Goal: Task Accomplishment & Management: Complete application form

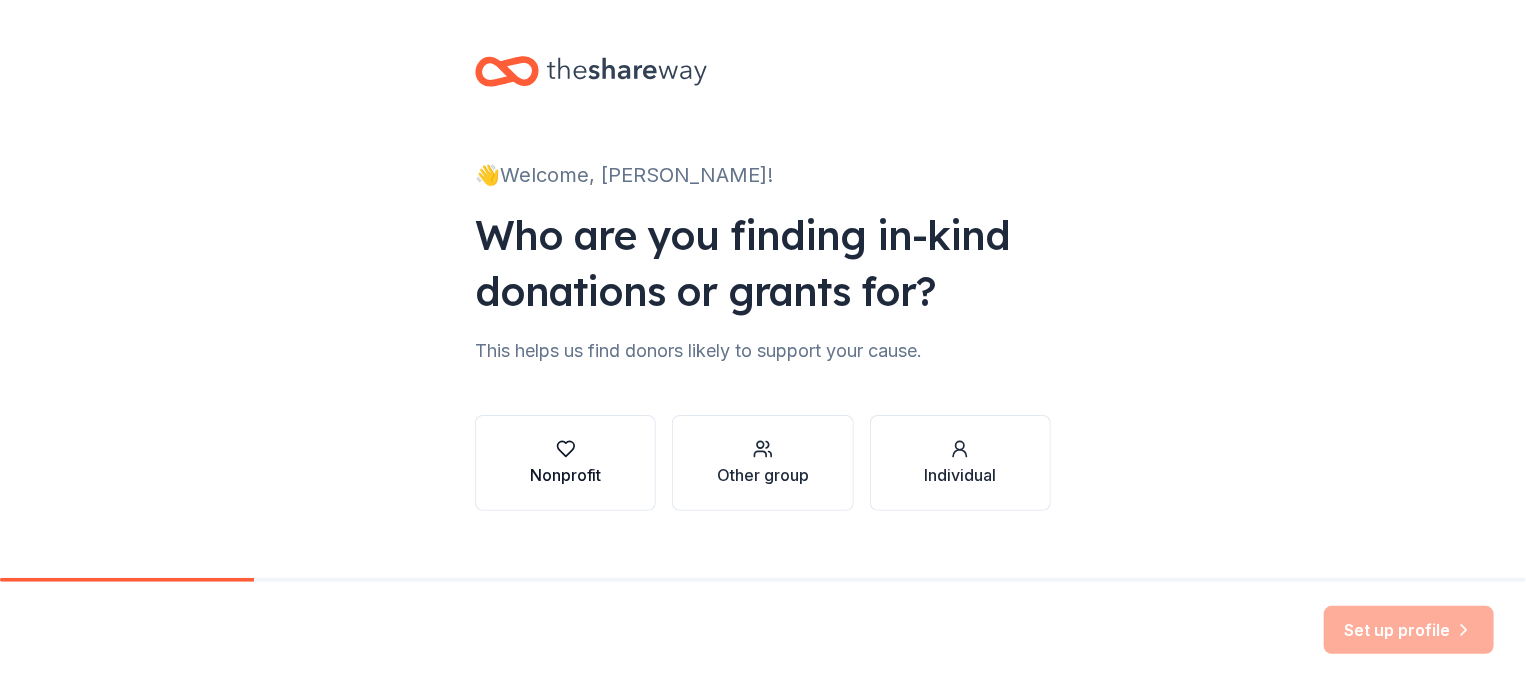
click at [555, 459] on div "Nonprofit" at bounding box center [566, 463] width 72 height 48
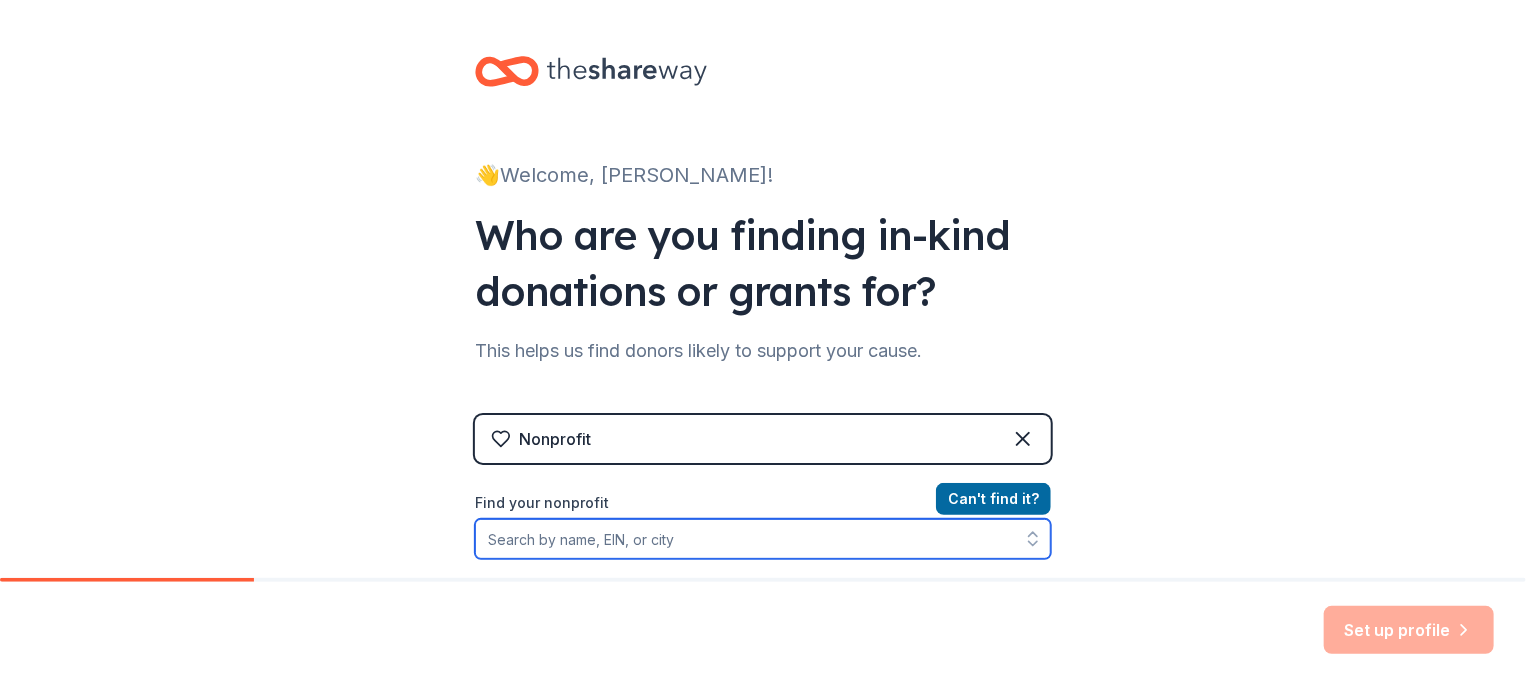
click at [516, 540] on input "Find your nonprofit" at bounding box center [763, 539] width 576 height 40
type input "[MEDICAL_DATA]"
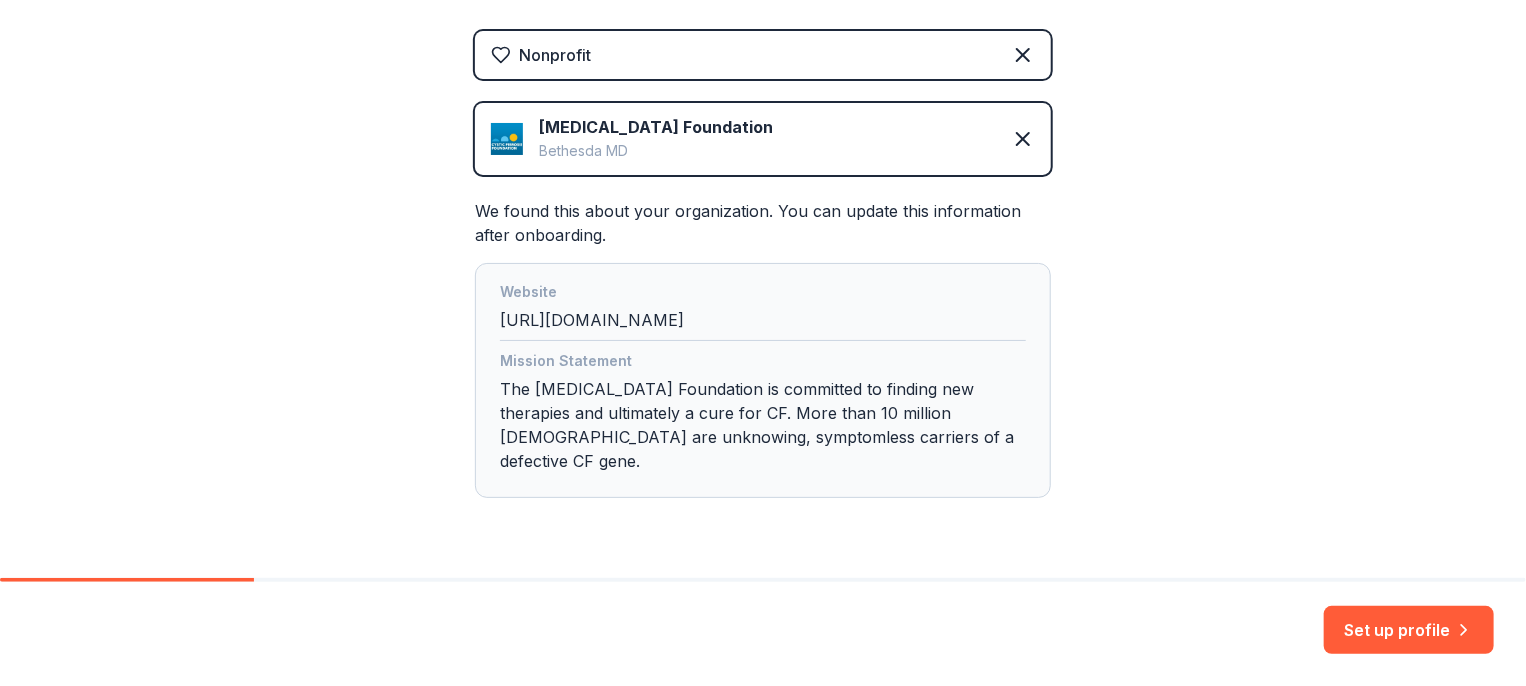
scroll to position [414, 0]
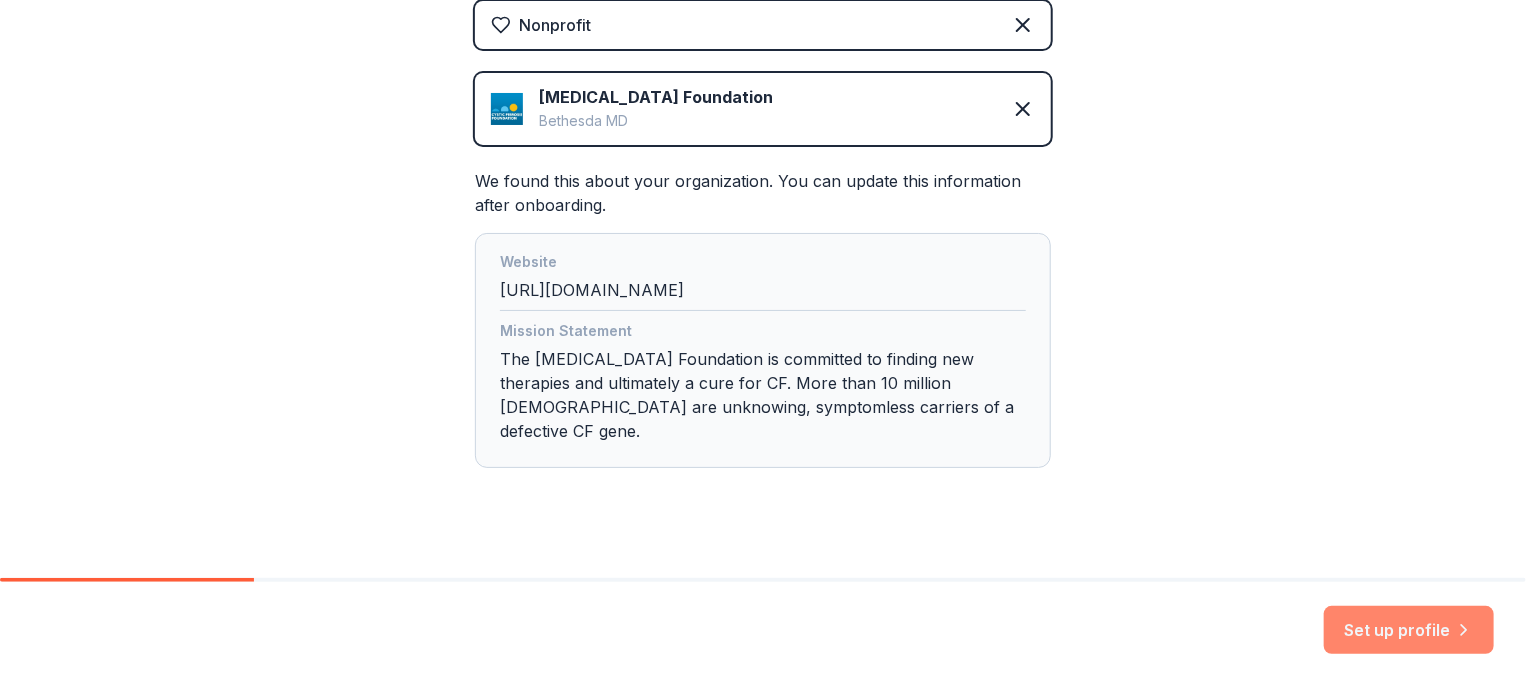
click at [1402, 627] on button "Set up profile" at bounding box center [1409, 630] width 170 height 48
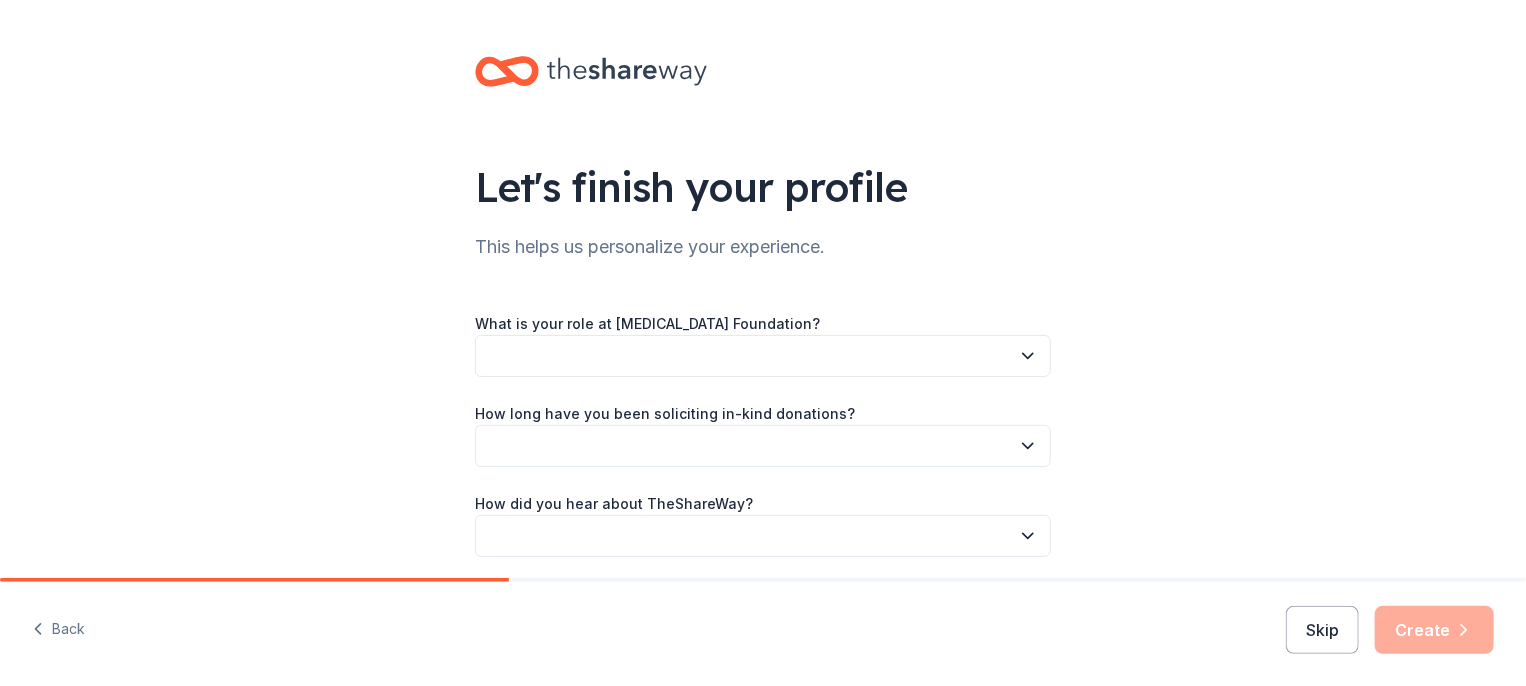
scroll to position [74, 0]
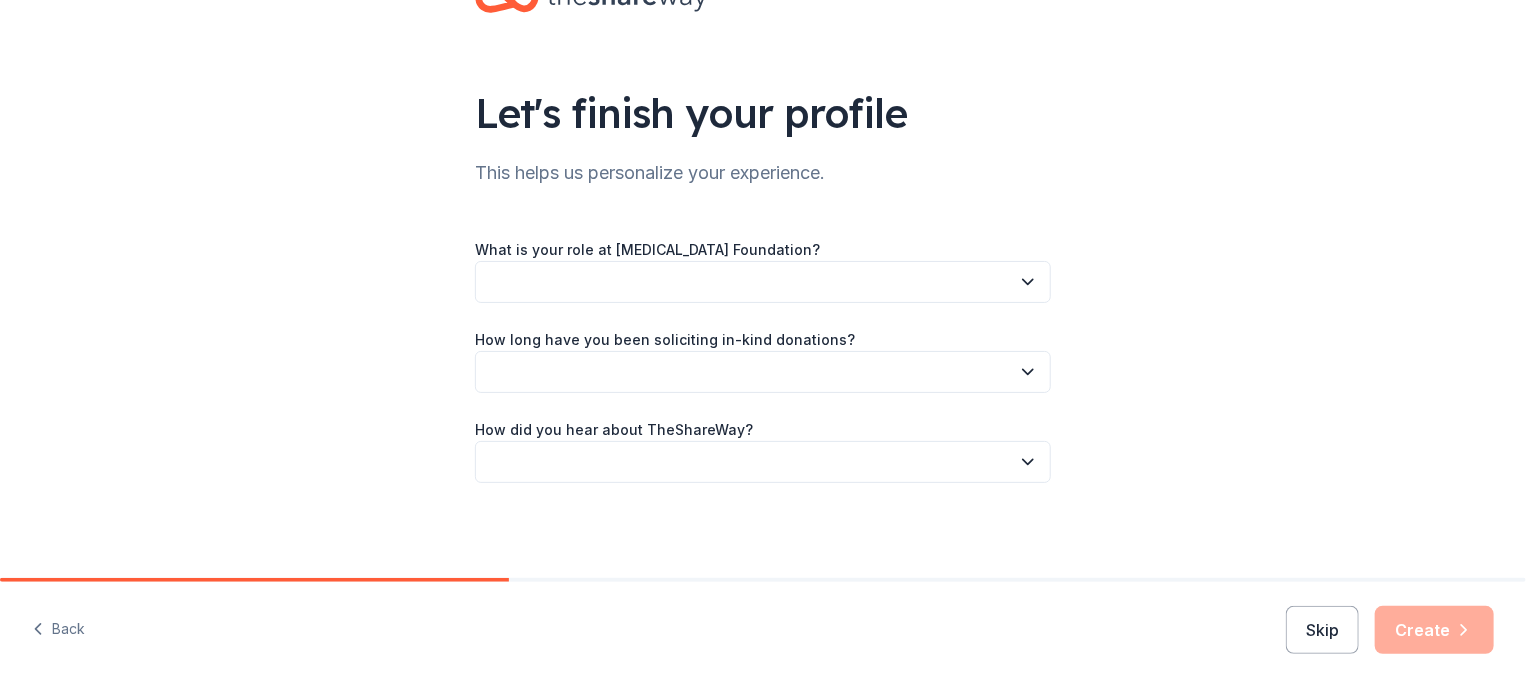
click at [526, 277] on button "button" at bounding box center [763, 282] width 576 height 42
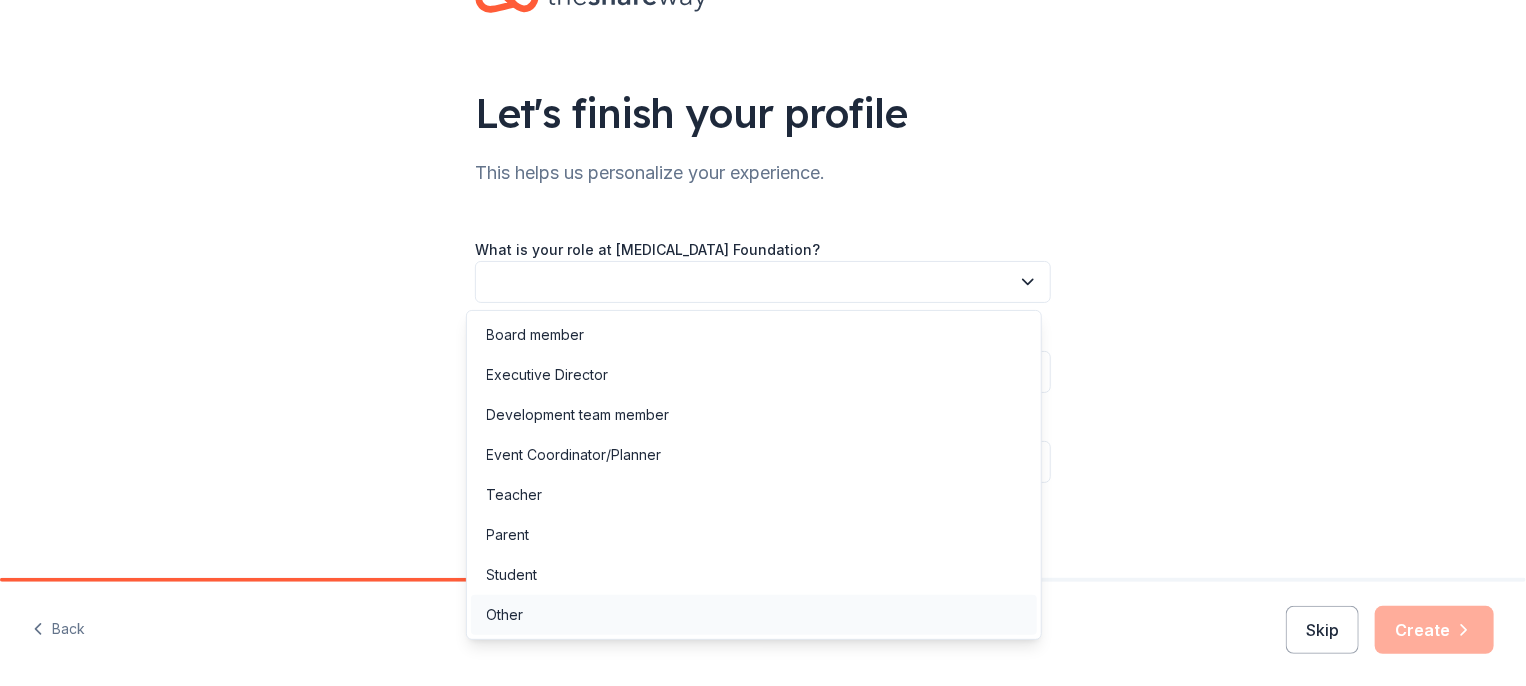
click at [516, 608] on div "Other" at bounding box center [505, 615] width 37 height 24
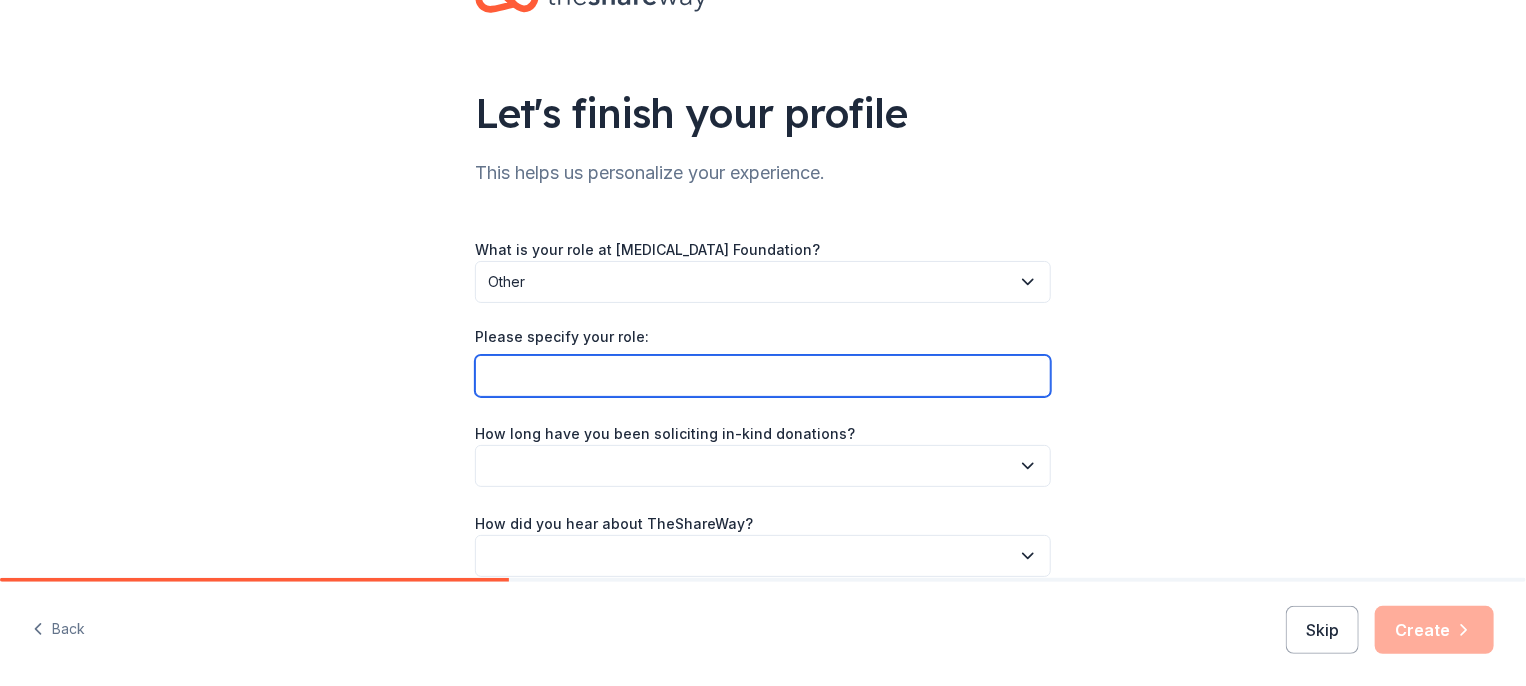
click at [540, 376] on input "Please specify your role:" at bounding box center [763, 376] width 576 height 42
type input "Volunteer"
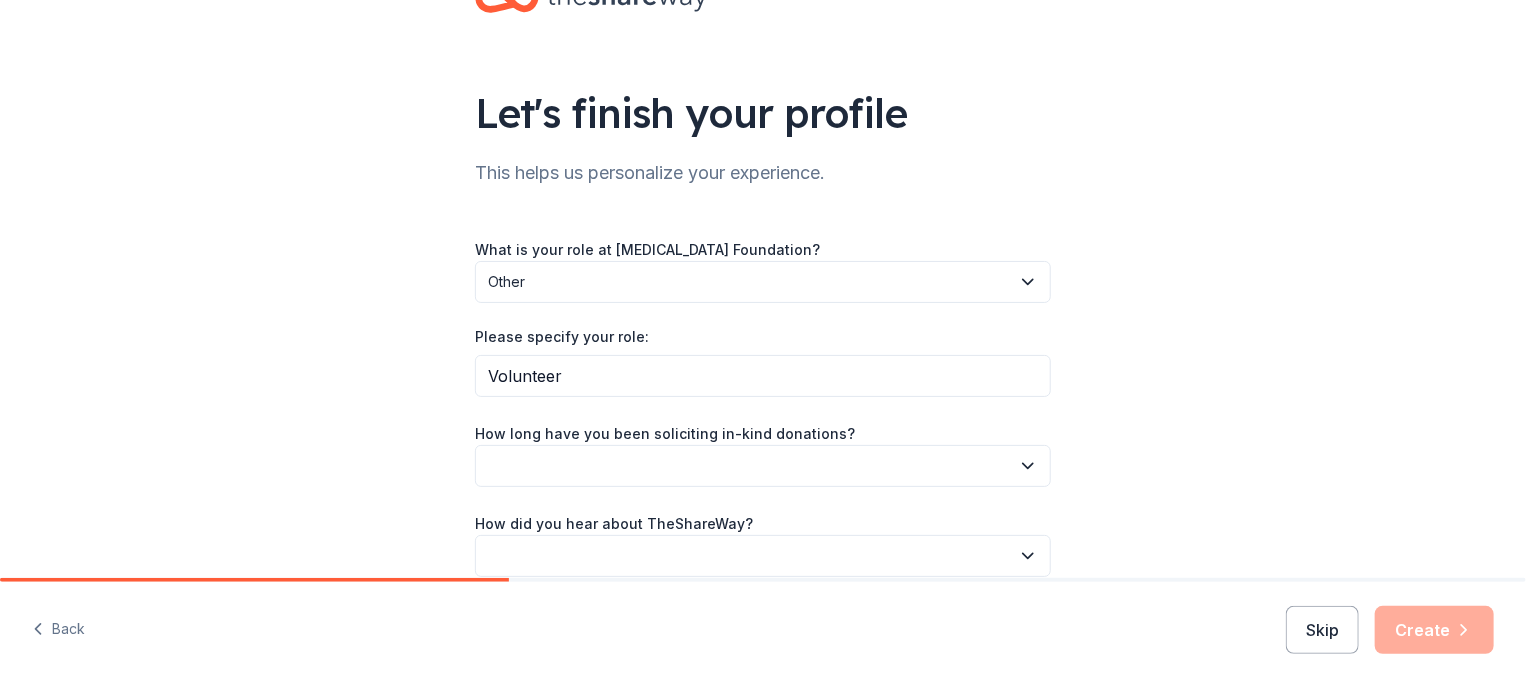
click at [536, 464] on button "button" at bounding box center [763, 466] width 576 height 42
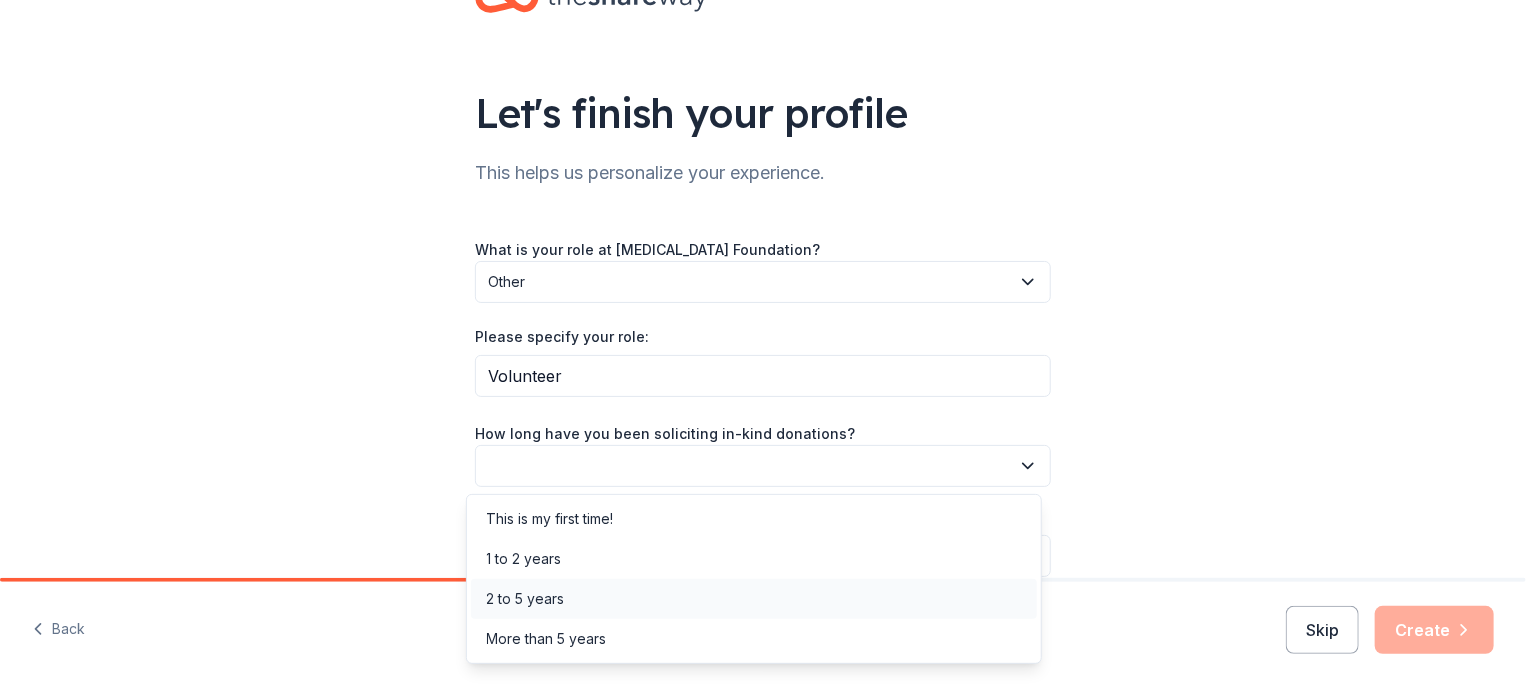
click at [543, 596] on div "2 to 5 years" at bounding box center [526, 599] width 78 height 24
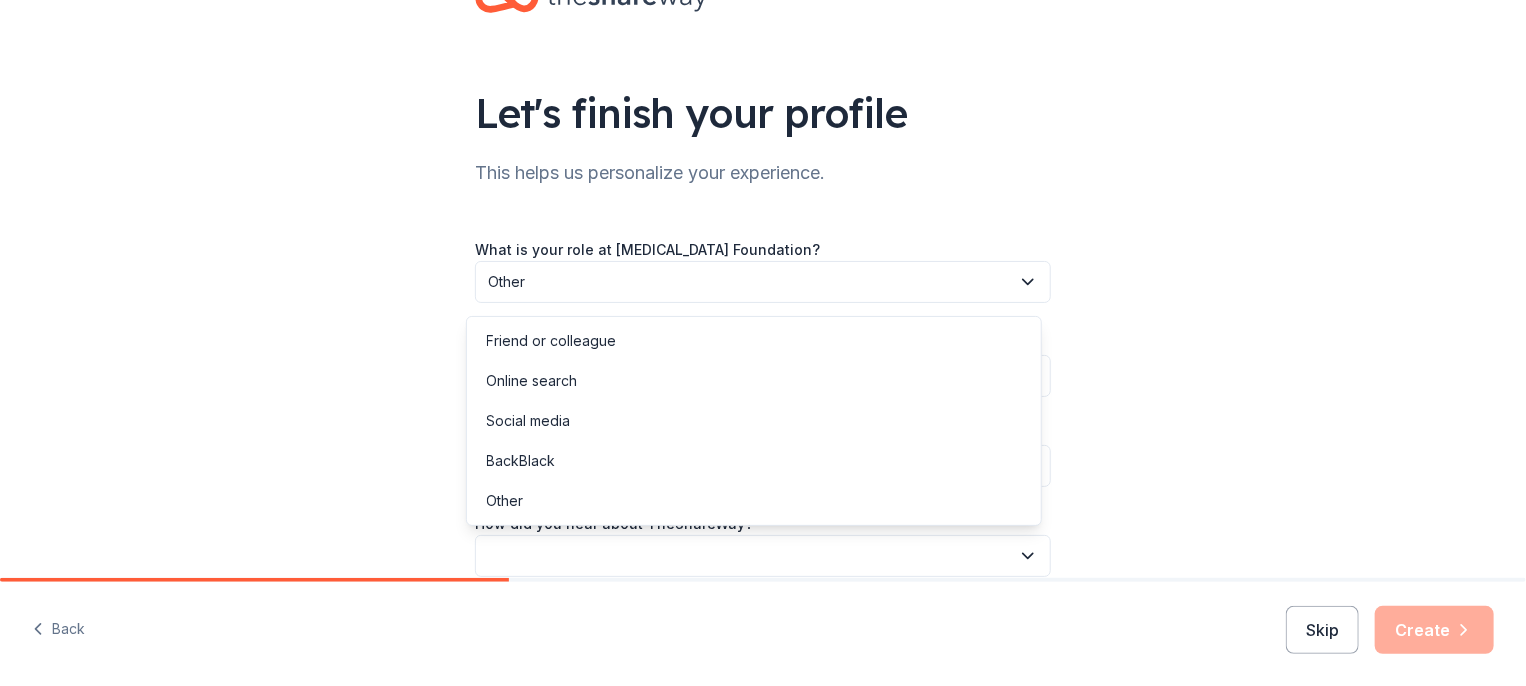
click at [532, 553] on button "button" at bounding box center [763, 556] width 576 height 42
click at [500, 384] on div "Online search" at bounding box center [532, 381] width 91 height 24
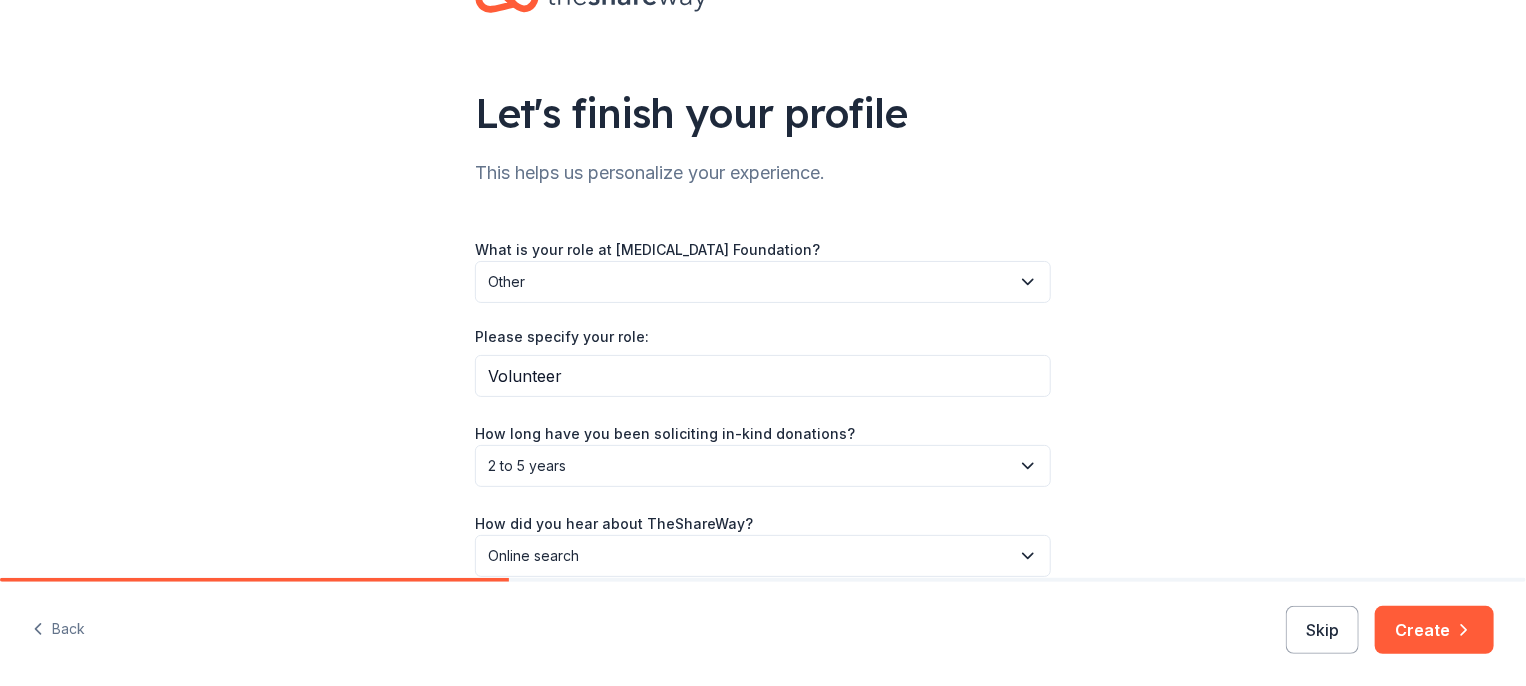
scroll to position [167, 0]
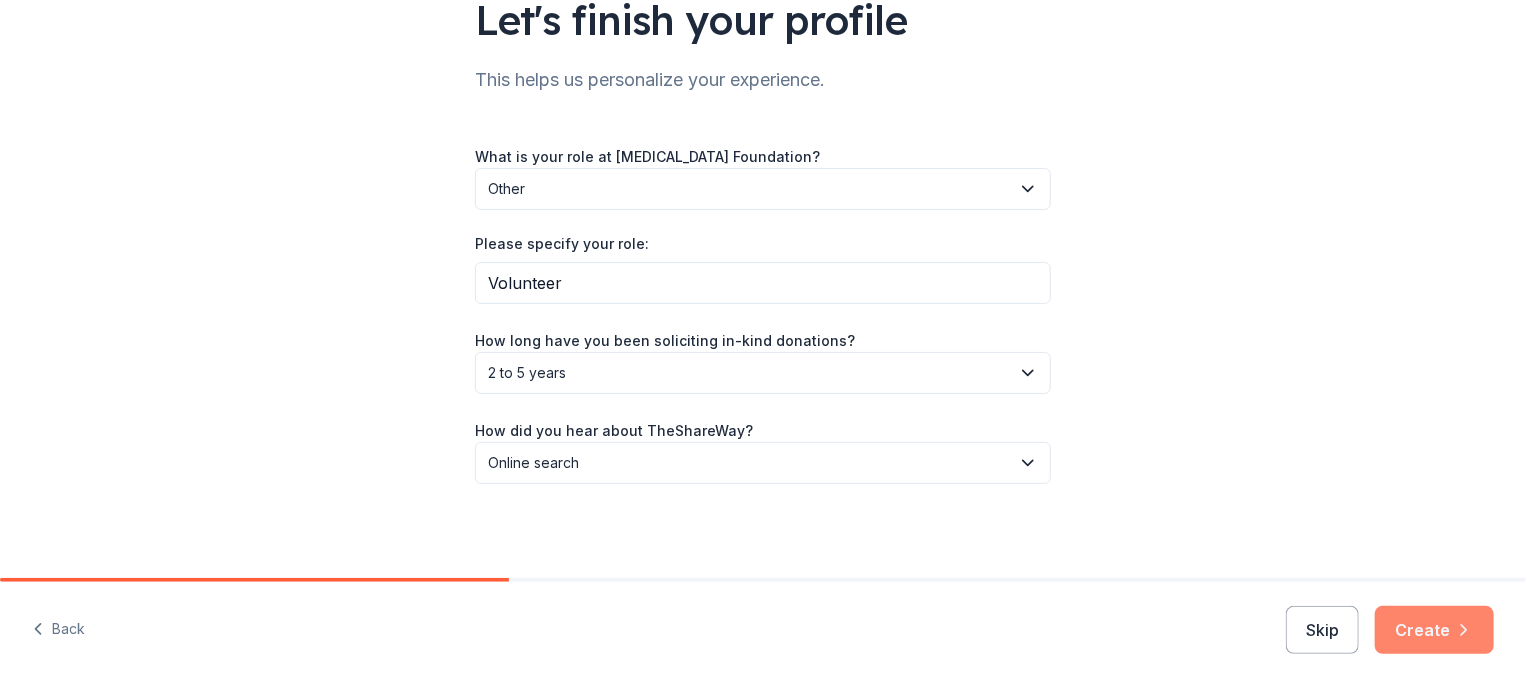
click at [1433, 630] on button "Create" at bounding box center [1434, 630] width 119 height 48
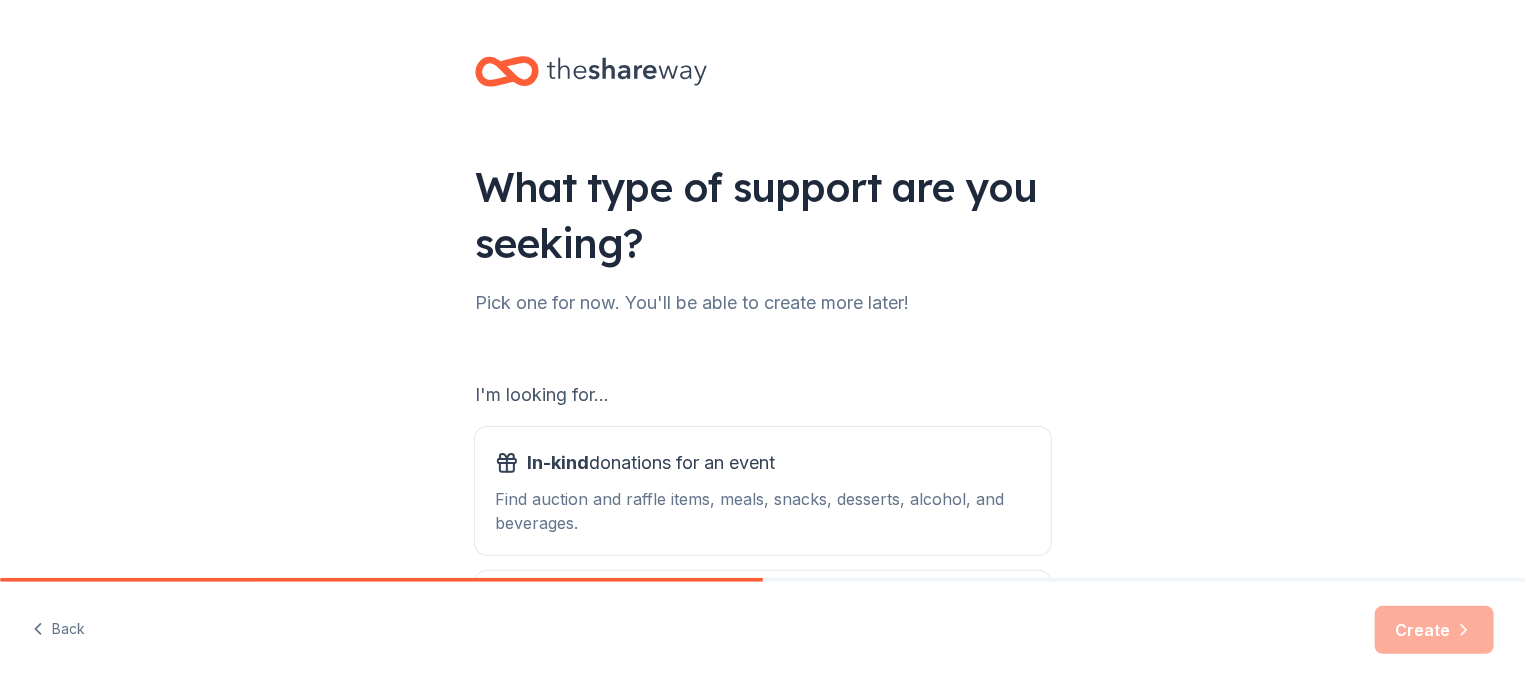
scroll to position [200, 0]
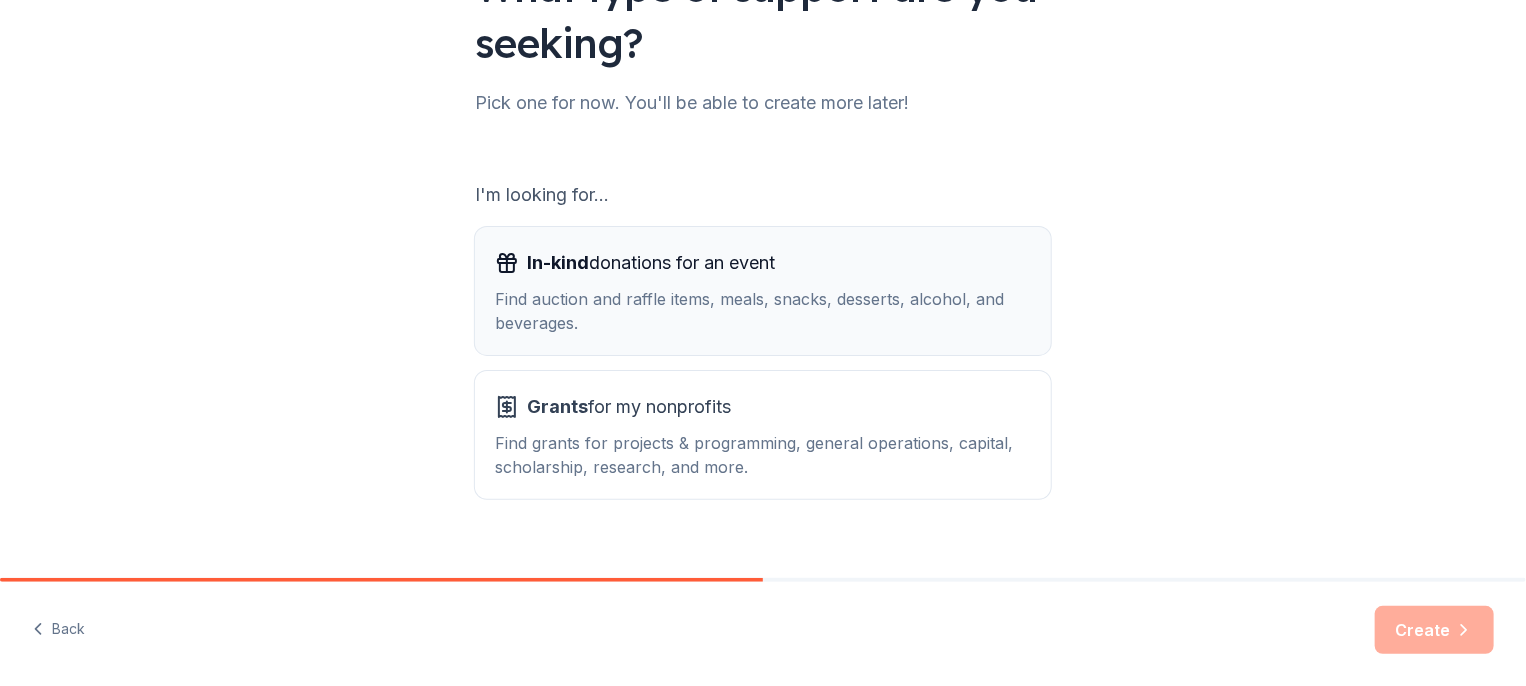
click at [581, 298] on div "Find auction and raffle items, meals, snacks, desserts, alcohol, and beverages." at bounding box center [763, 311] width 536 height 48
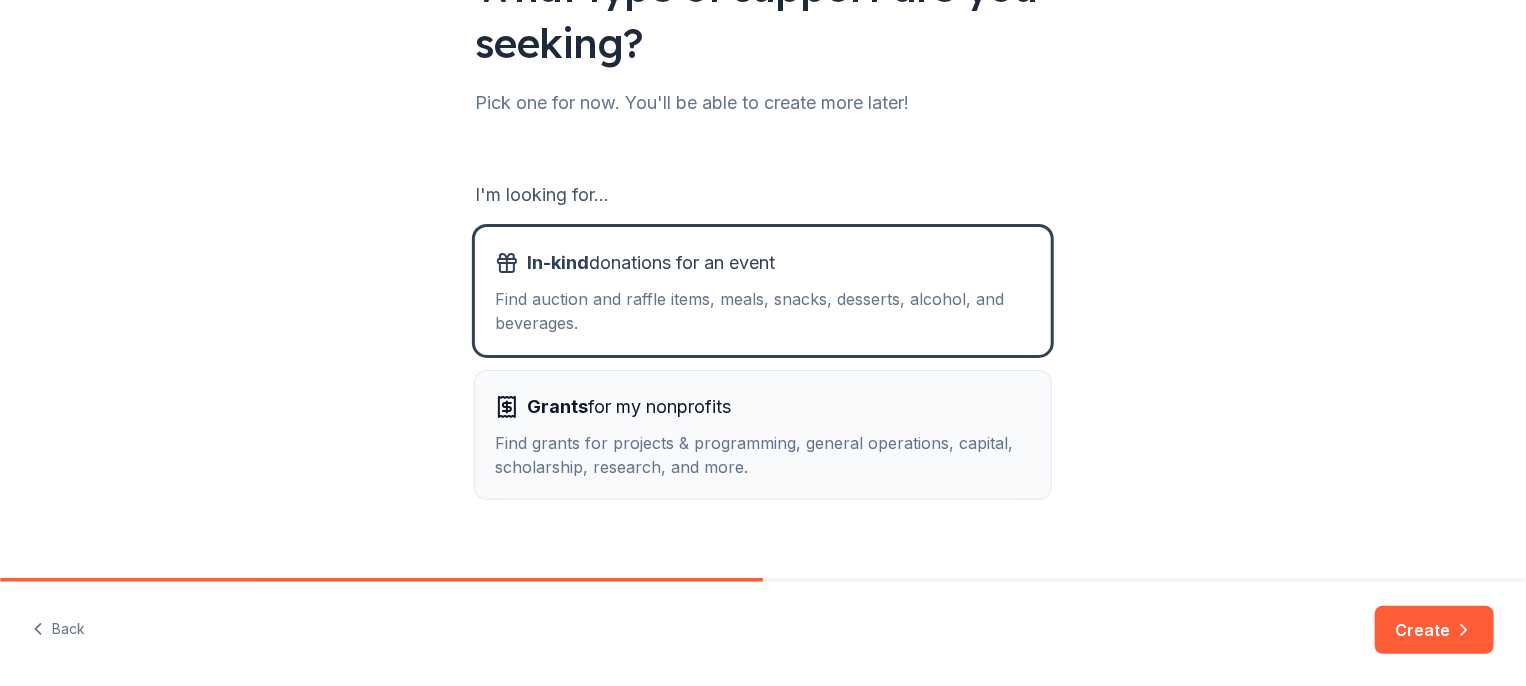
scroll to position [228, 0]
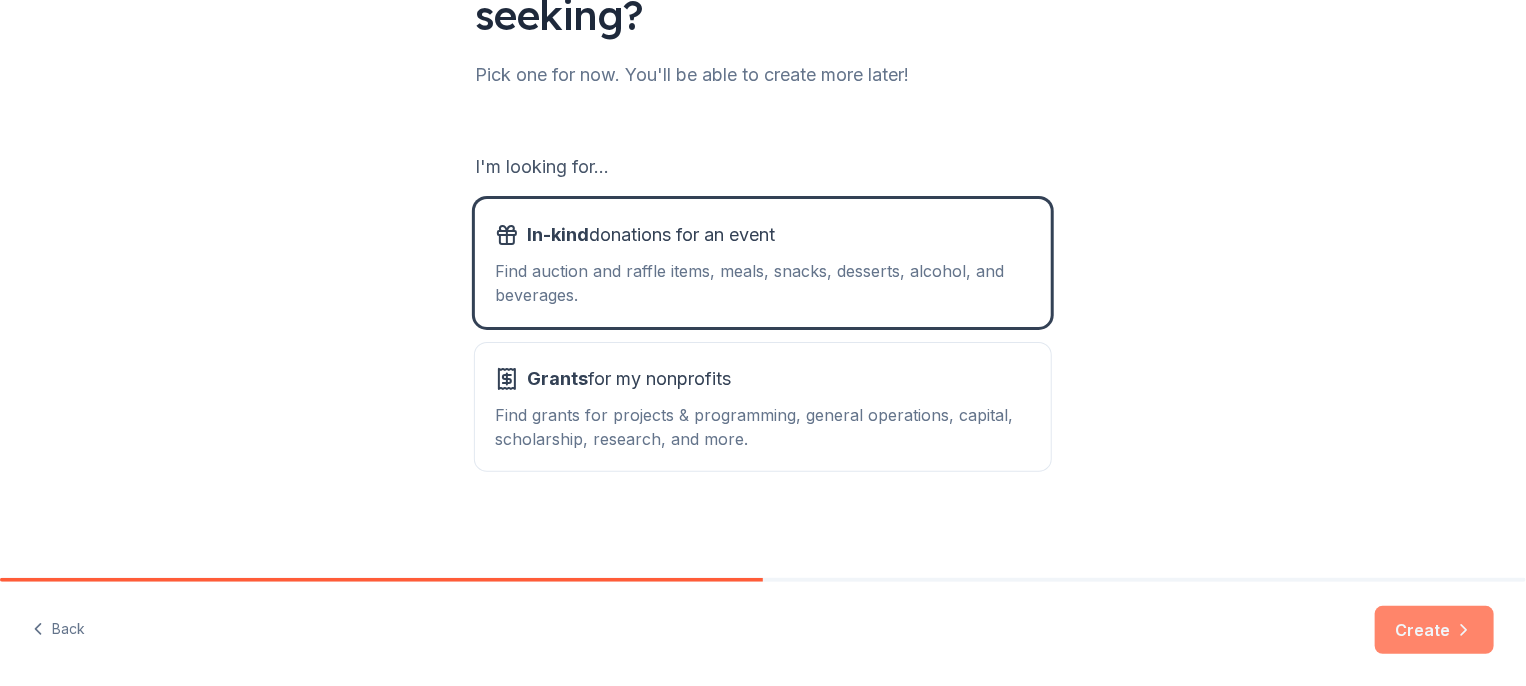
click at [1452, 623] on button "Create" at bounding box center [1434, 630] width 119 height 48
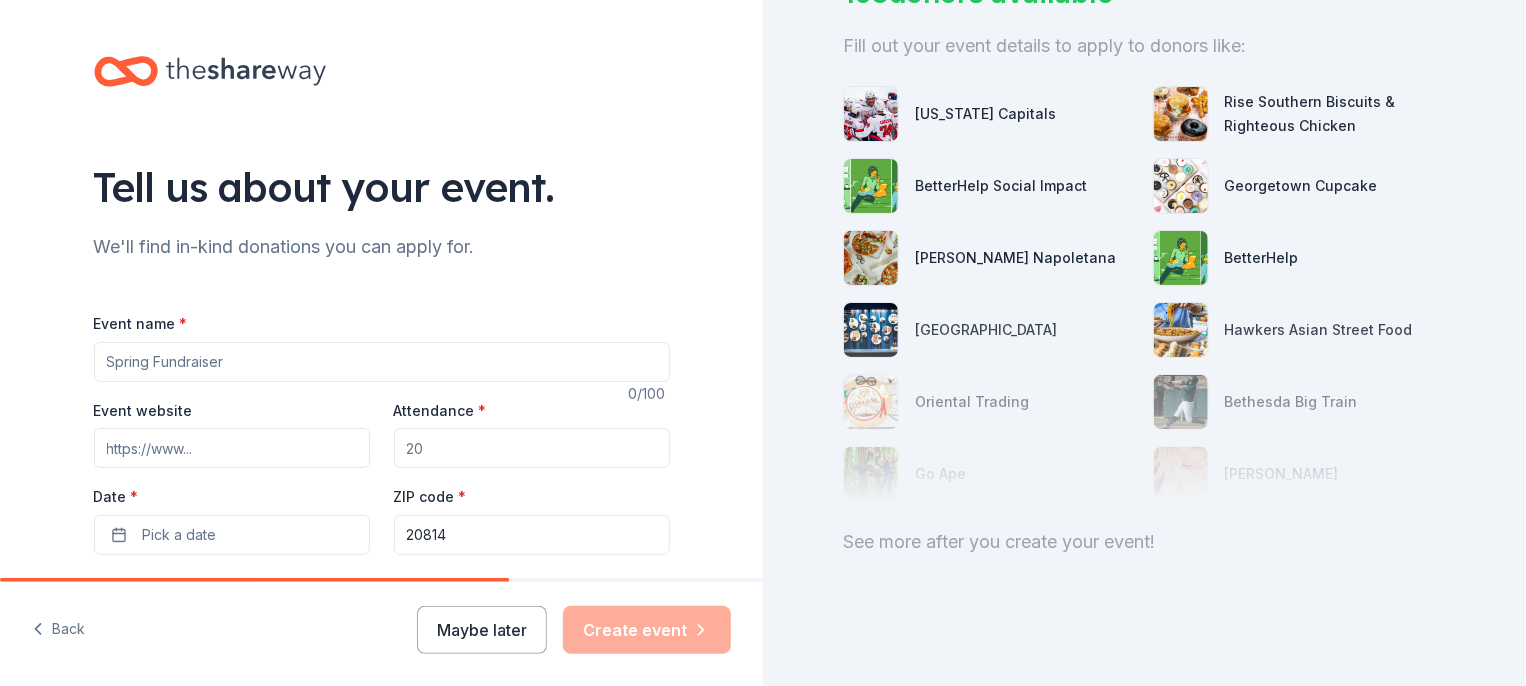
click at [275, 359] on input "Event name *" at bounding box center [382, 362] width 576 height 40
type input "Rhythm & Roses"
